Goal: Information Seeking & Learning: Learn about a topic

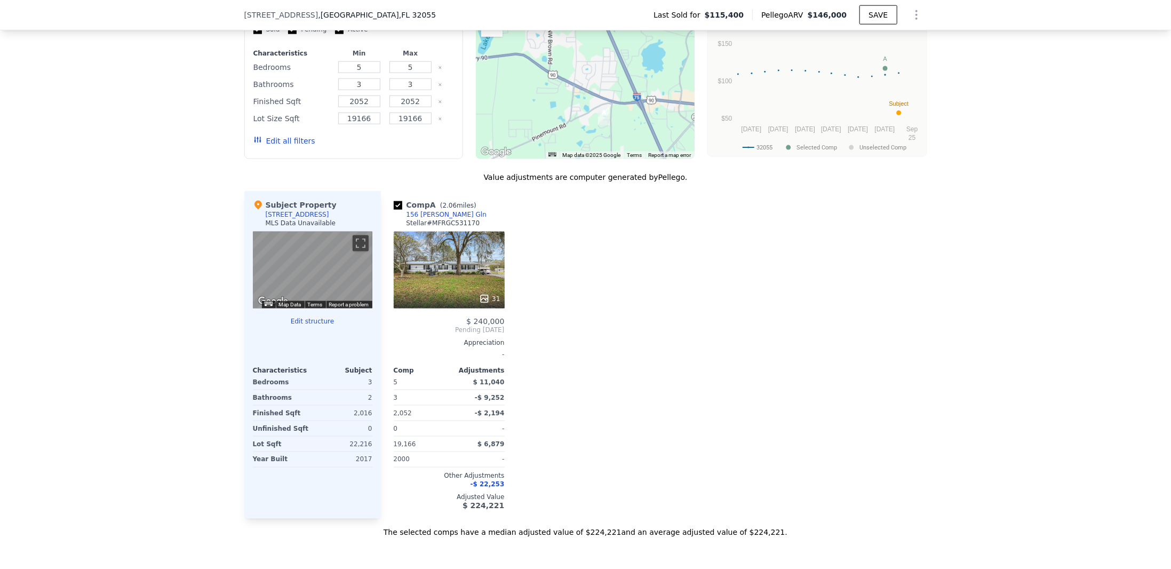
scroll to position [992, 0]
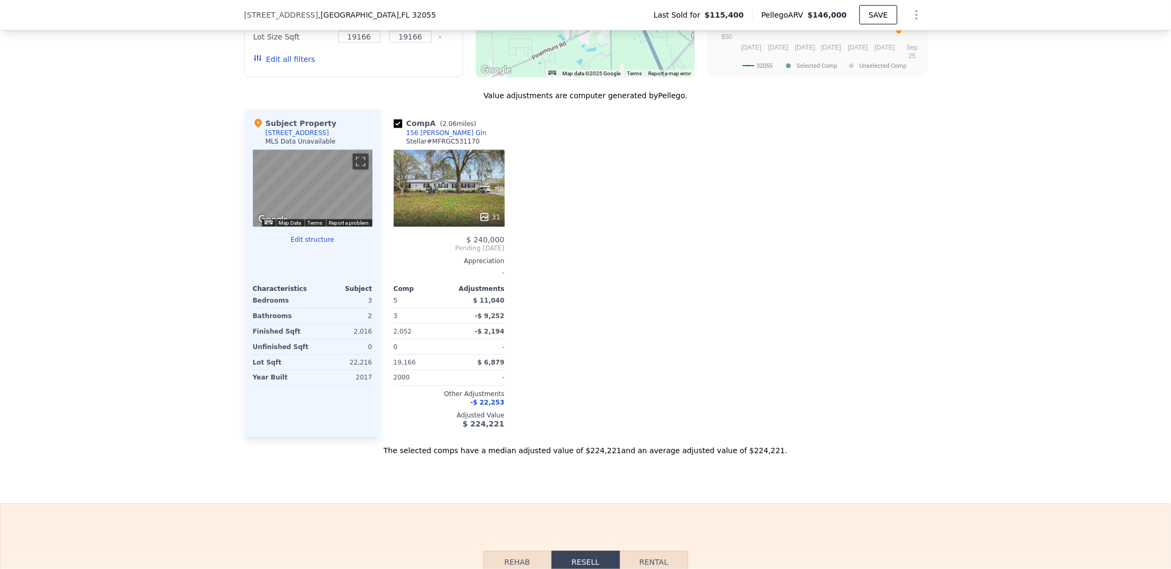
click at [451, 177] on div "31" at bounding box center [449, 188] width 111 height 77
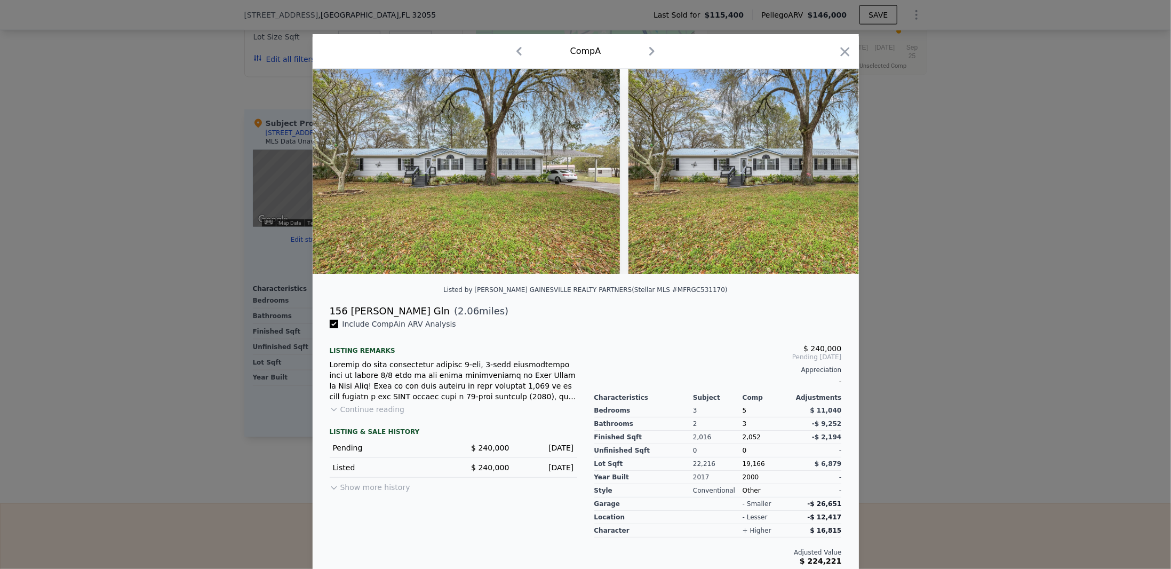
click at [451, 177] on img at bounding box center [466, 171] width 307 height 205
click at [553, 211] on img at bounding box center [466, 171] width 307 height 205
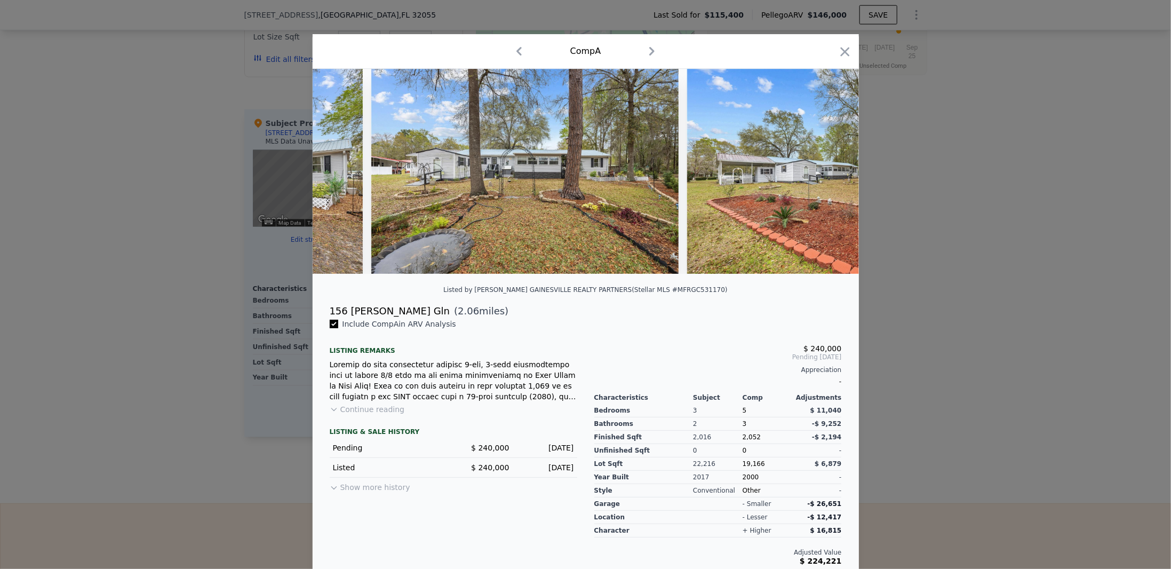
scroll to position [0, 9241]
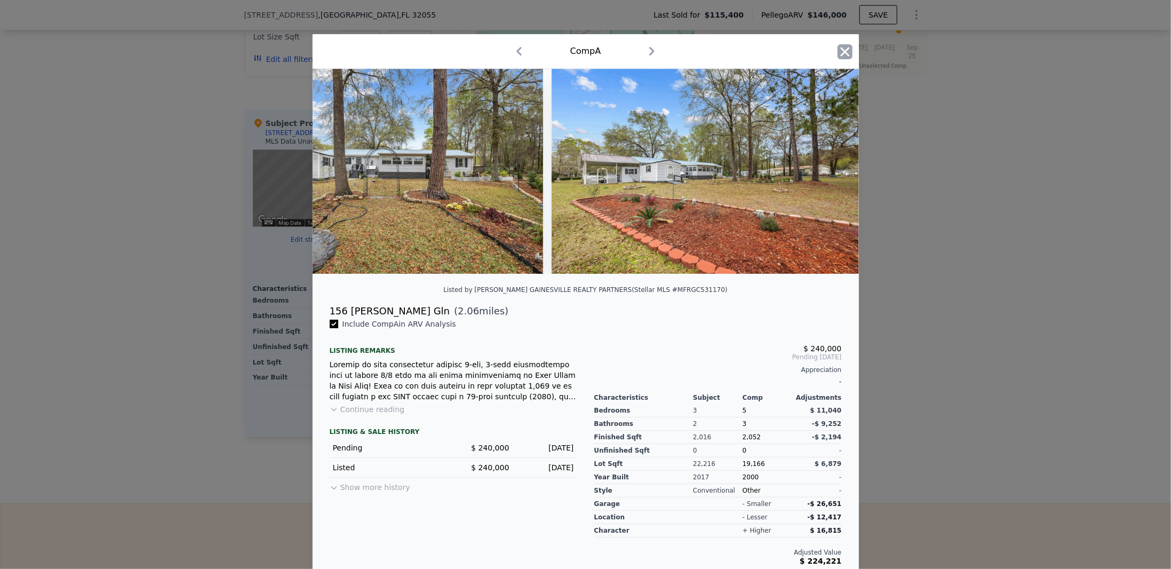
click at [840, 54] on icon "button" at bounding box center [844, 51] width 9 height 9
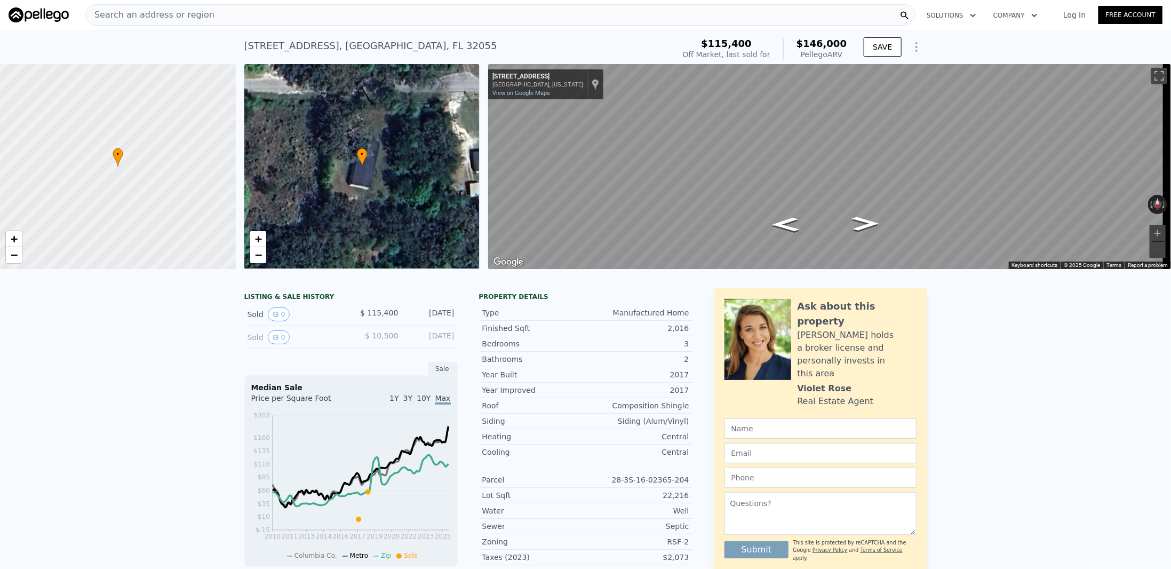
click at [822, 46] on span "$146,000" at bounding box center [821, 43] width 51 height 11
click at [916, 47] on icon "Show Options" at bounding box center [916, 47] width 1 height 9
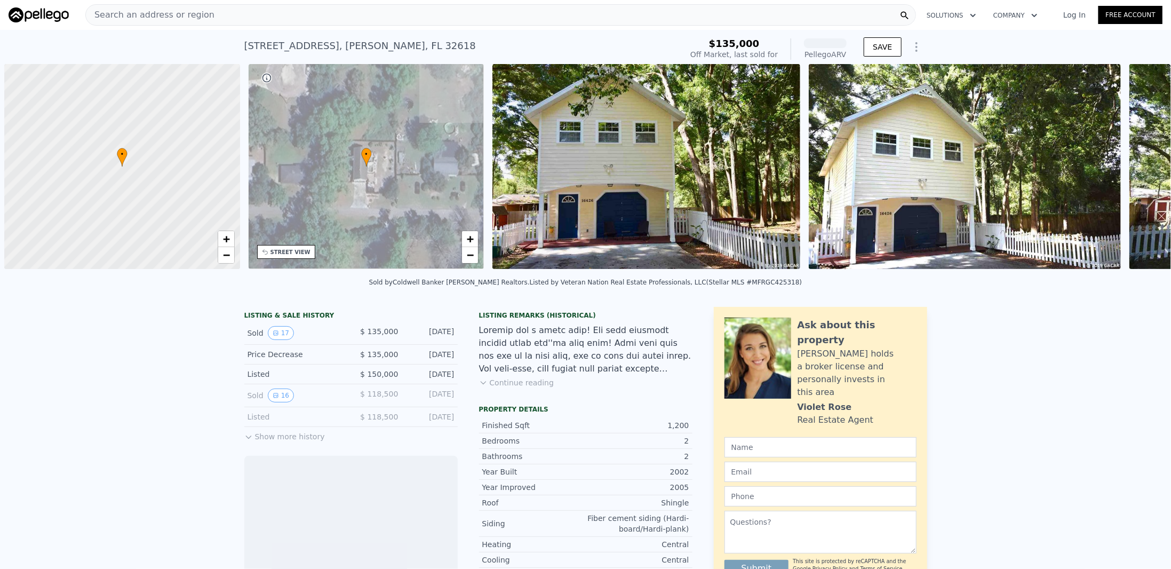
scroll to position [0, 4]
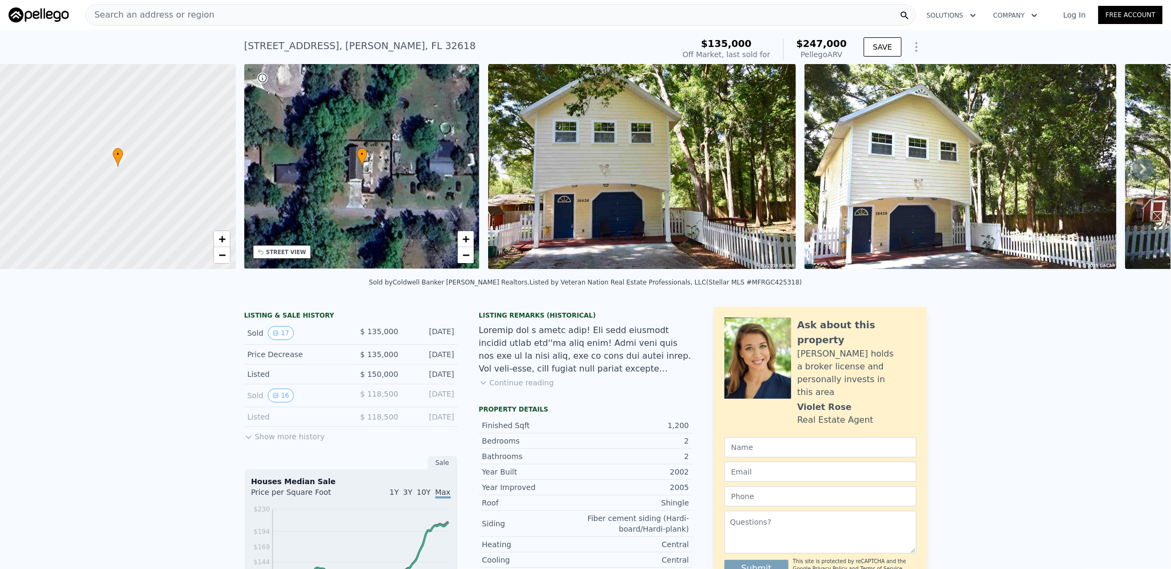
click at [539, 388] on button "Continue reading" at bounding box center [516, 382] width 75 height 11
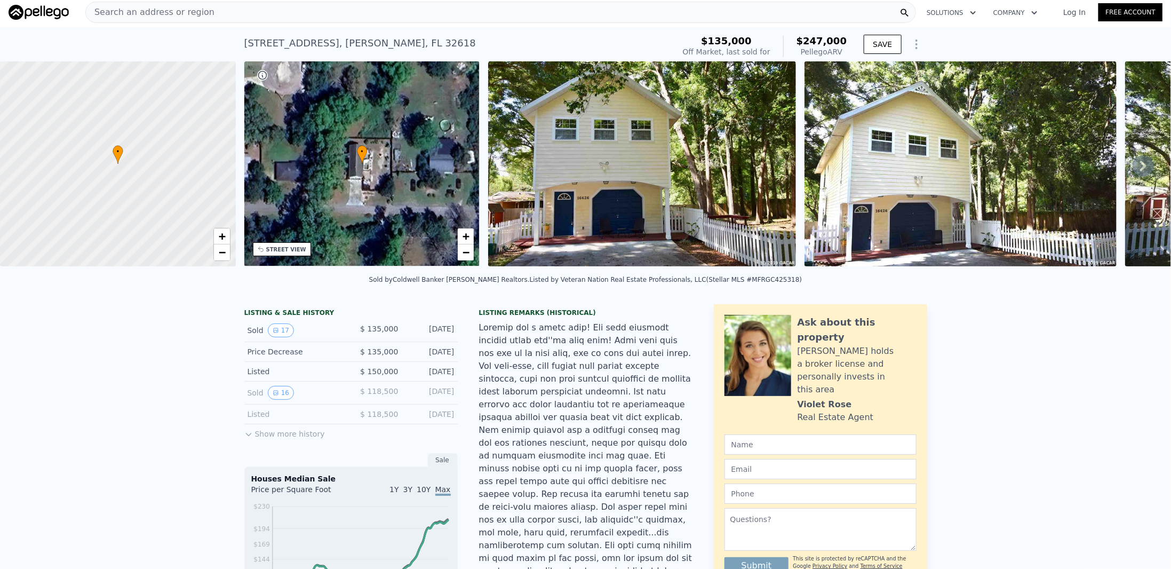
scroll to position [0, 0]
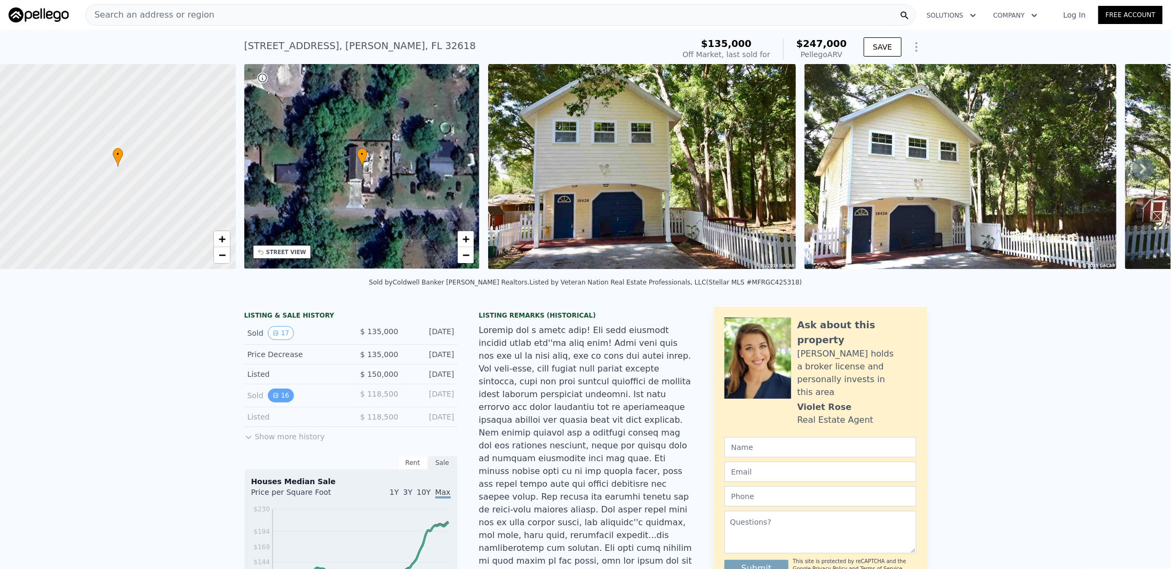
click at [274, 401] on button "16" at bounding box center [281, 395] width 26 height 14
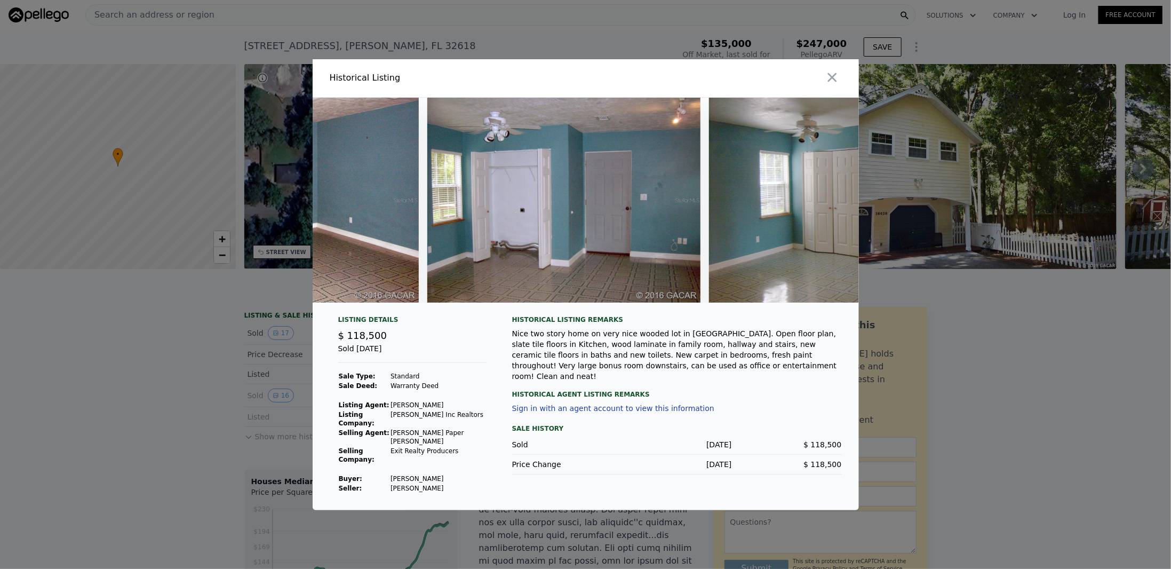
scroll to position [0, 3978]
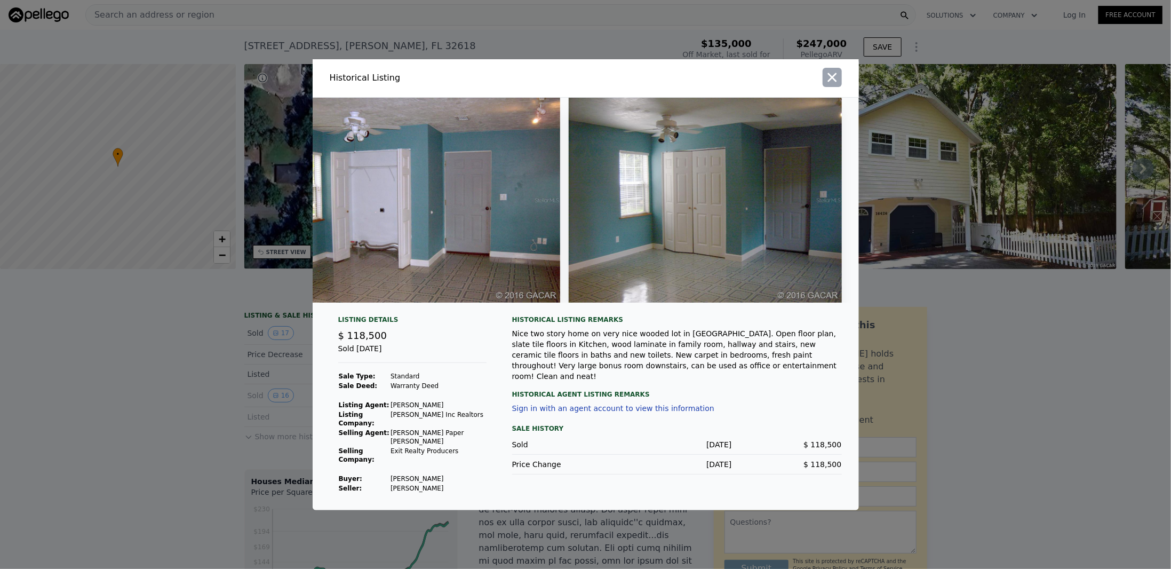
click at [834, 85] on icon "button" at bounding box center [832, 77] width 15 height 15
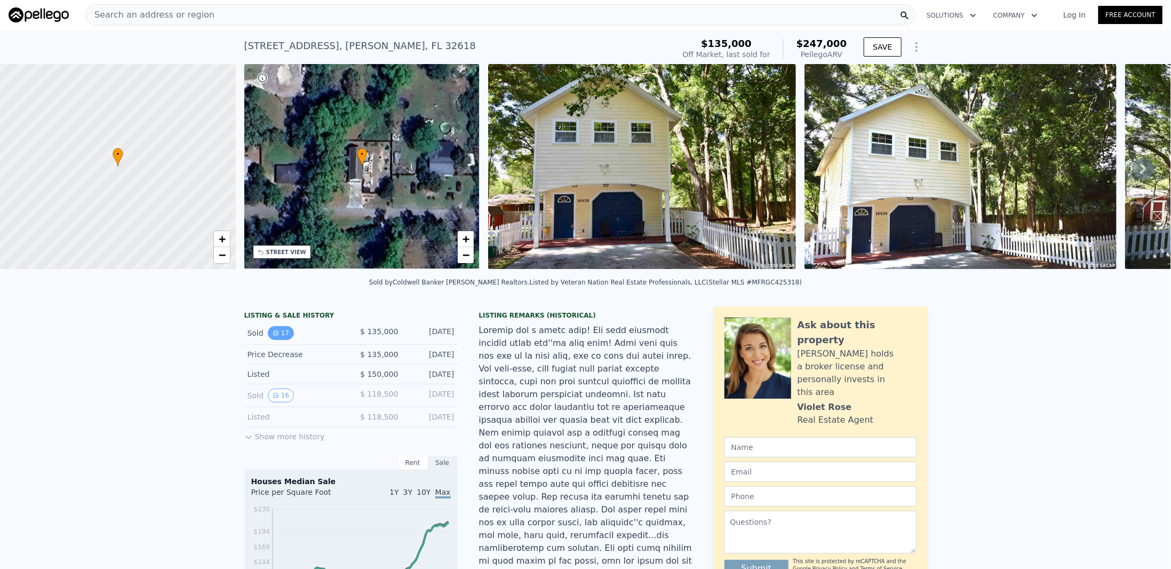
click at [281, 340] on button "17" at bounding box center [281, 333] width 26 height 14
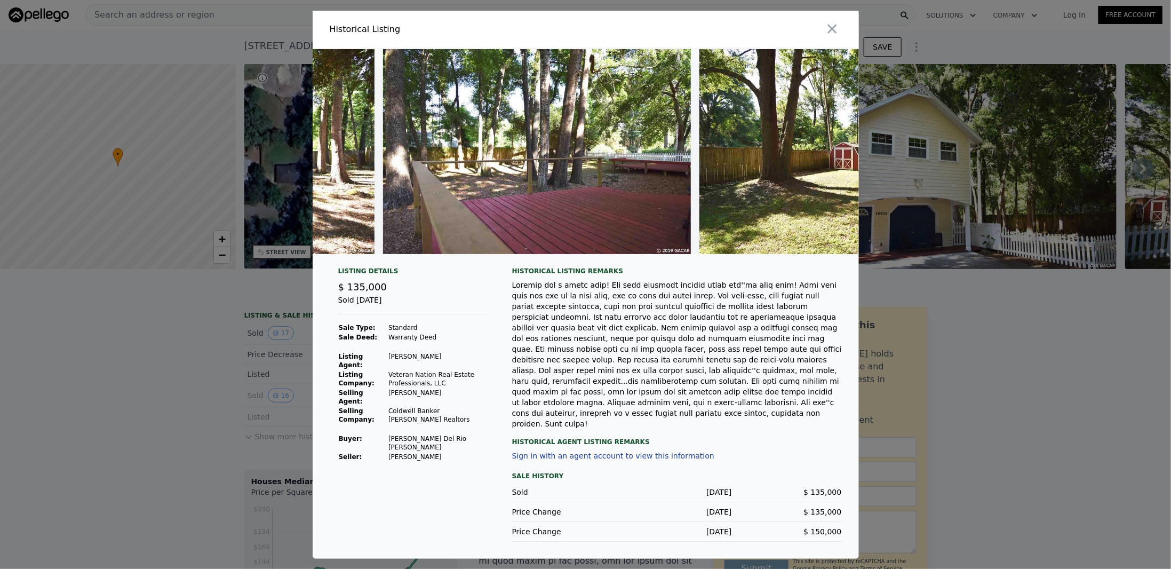
scroll to position [0, 4919]
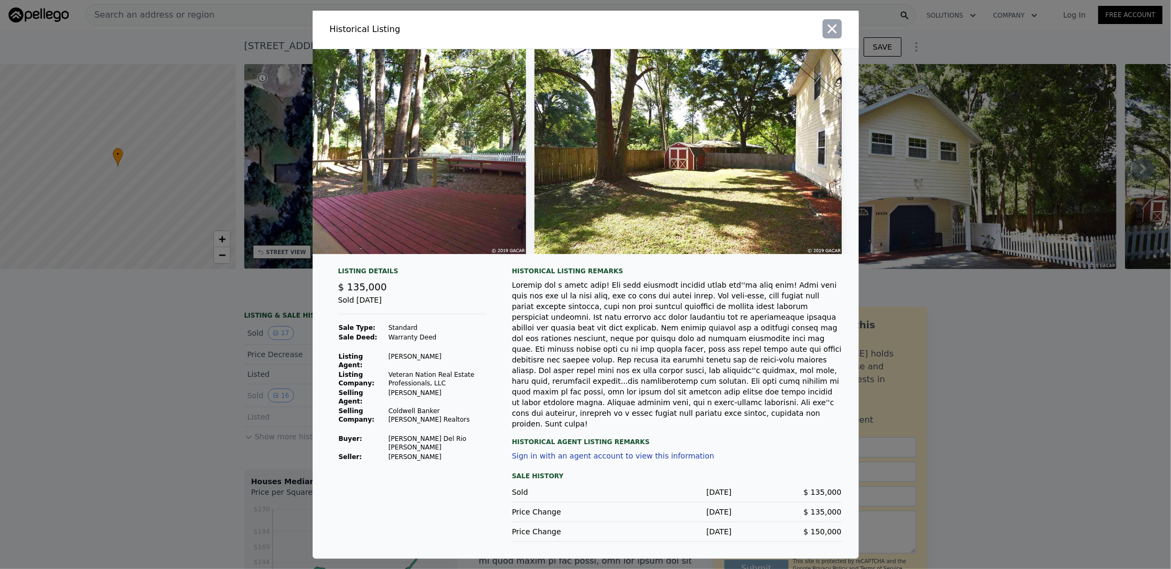
click at [831, 32] on icon "button" at bounding box center [832, 28] width 15 height 15
